Goal: Task Accomplishment & Management: Manage account settings

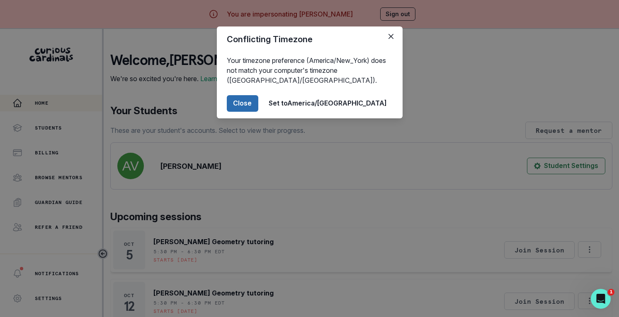
click at [258, 107] on button "Close" at bounding box center [242, 103] width 31 height 17
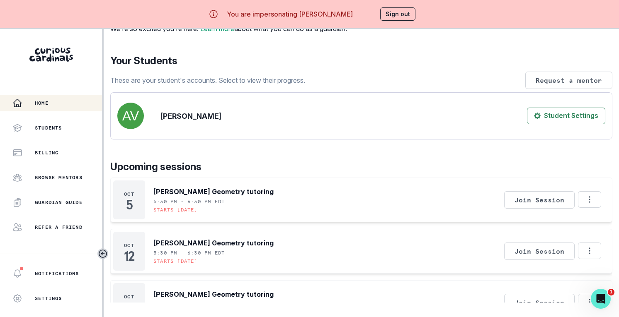
scroll to position [55, 0]
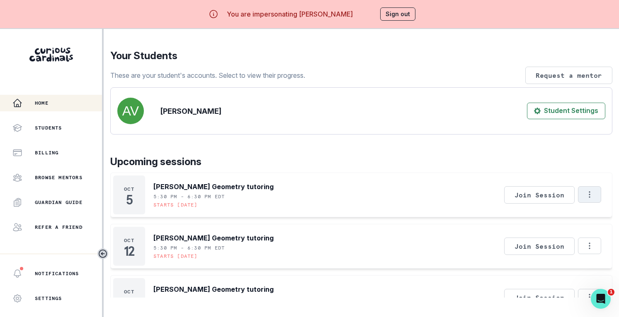
click at [592, 199] on icon "Options" at bounding box center [589, 194] width 9 height 9
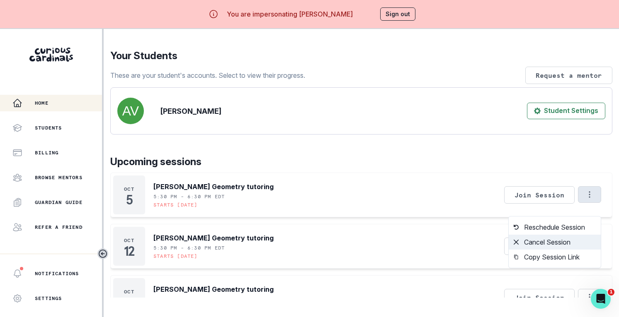
click at [566, 247] on button "Cancel Session" at bounding box center [554, 242] width 92 height 15
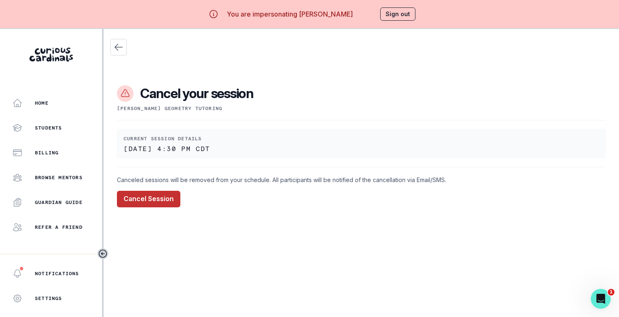
click at [145, 193] on button "Cancel Session" at bounding box center [148, 199] width 63 height 17
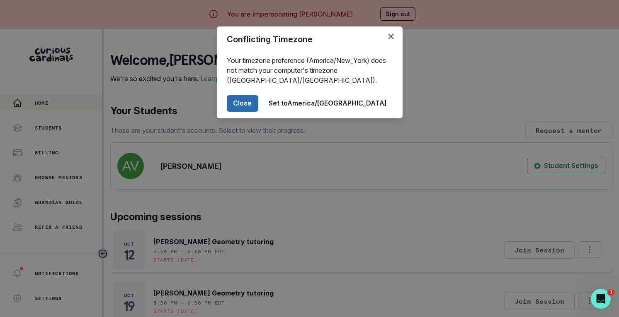
click at [258, 102] on button "Close" at bounding box center [242, 103] width 31 height 17
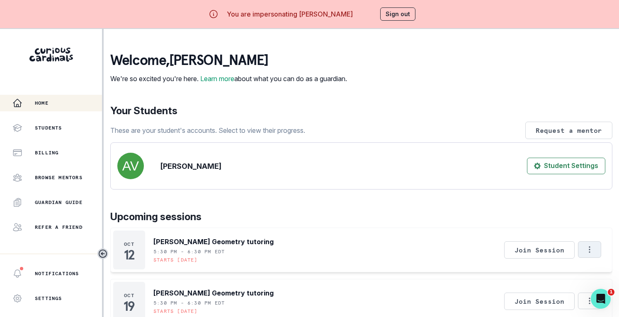
click at [590, 254] on icon "Options" at bounding box center [589, 249] width 9 height 9
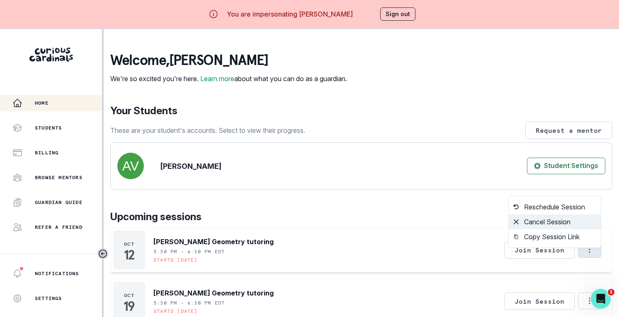
click at [575, 224] on button "Cancel Session" at bounding box center [554, 222] width 92 height 15
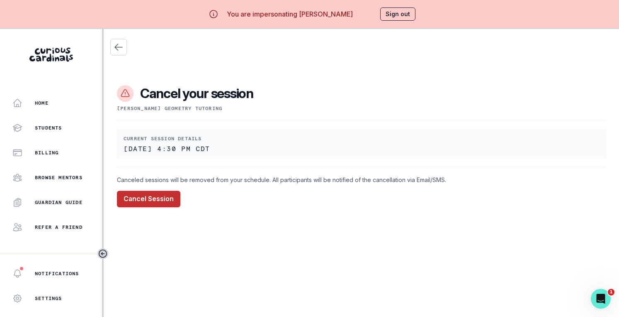
click at [127, 195] on button "Cancel Session" at bounding box center [148, 199] width 63 height 17
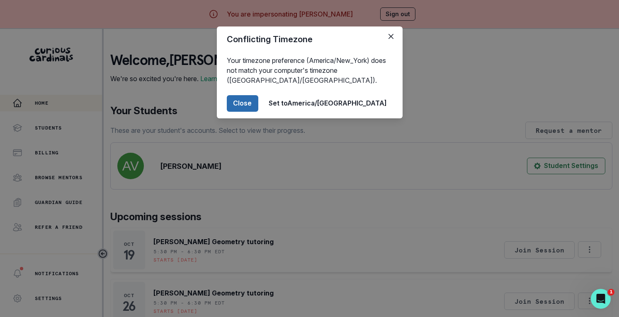
click at [258, 106] on button "Close" at bounding box center [242, 103] width 31 height 17
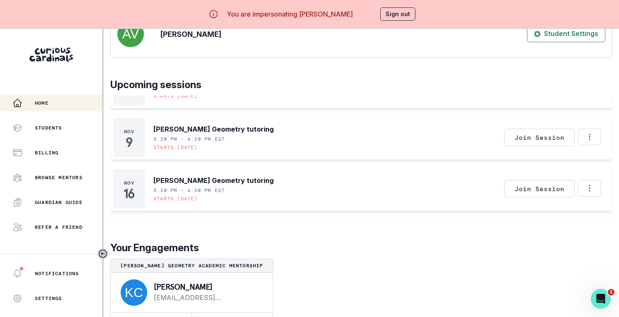
scroll to position [228, 0]
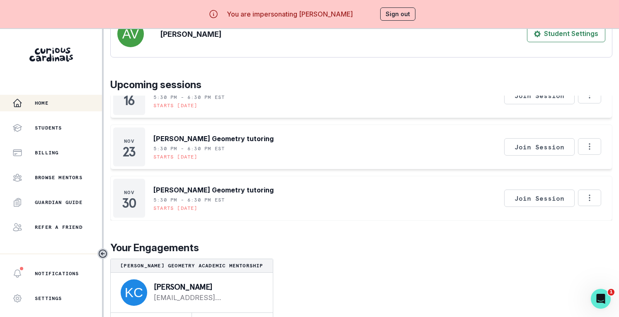
click at [389, 15] on button "Sign out" at bounding box center [397, 13] width 35 height 13
